Goal: Find specific page/section: Find specific page/section

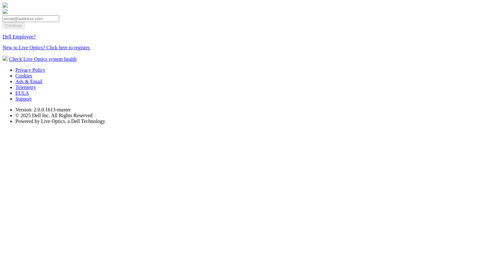
click at [59, 22] on input "email" at bounding box center [31, 18] width 57 height 7
type input "[EMAIL_ADDRESS][DOMAIN_NAME]"
click at [25, 29] on input "Continue" at bounding box center [14, 25] width 22 height 7
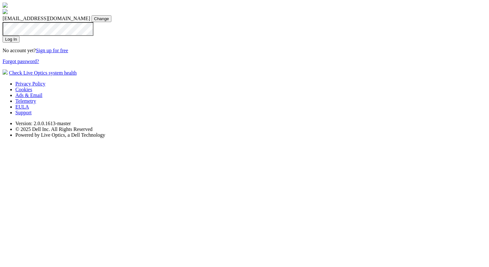
click at [3, 36] on input "Log In" at bounding box center [11, 39] width 17 height 7
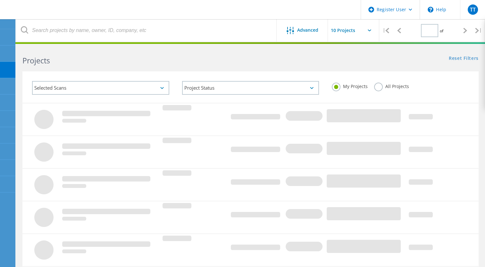
type input "1"
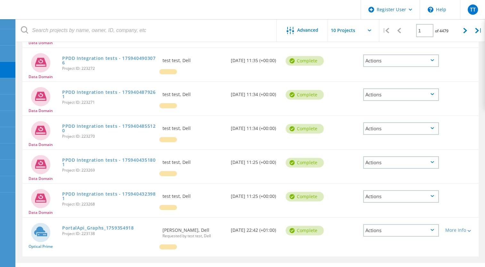
scroll to position [220, 0]
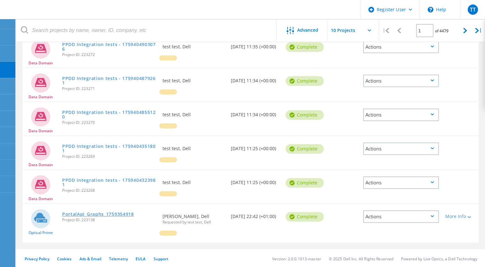
click at [84, 213] on link "PortalApi_Graphs_1759354918" at bounding box center [98, 214] width 72 height 4
